Goal: Information Seeking & Learning: Learn about a topic

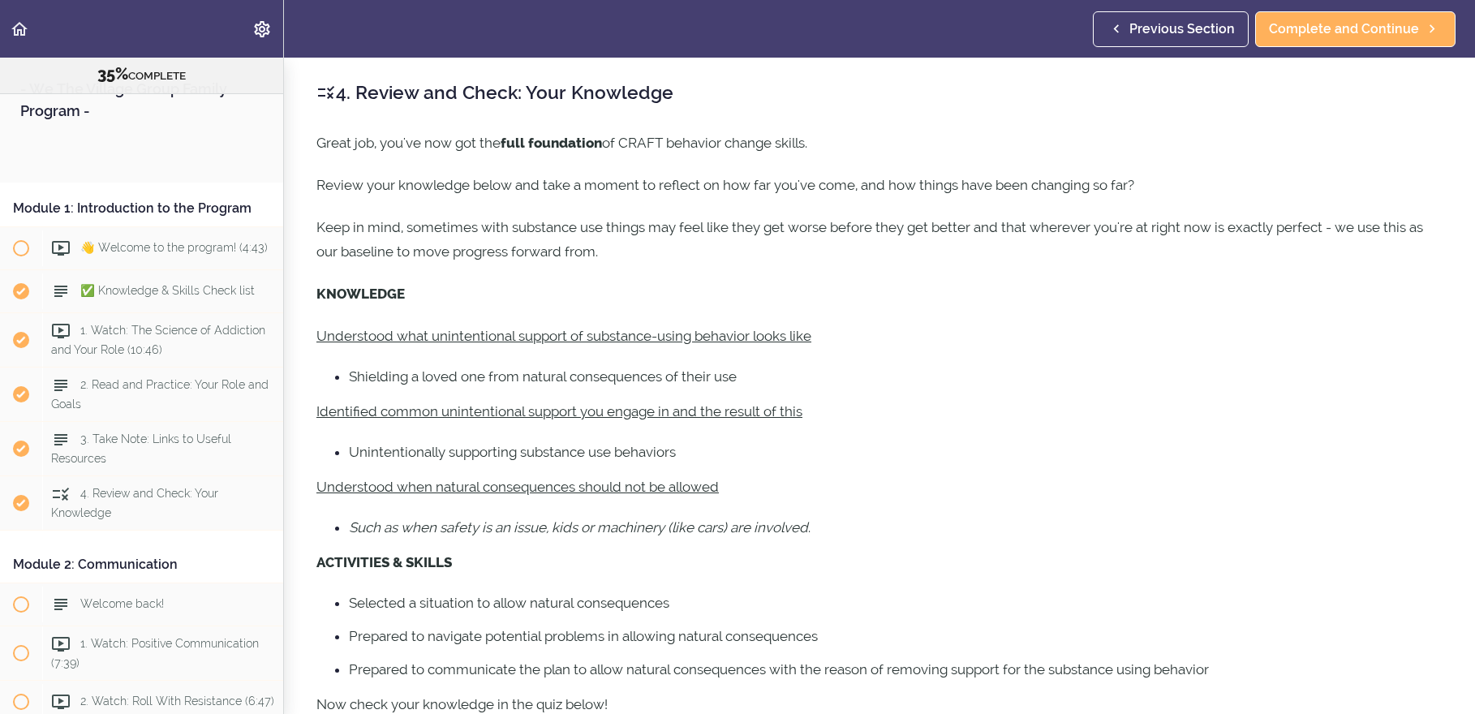
scroll to position [2141, 0]
